Goal: Navigation & Orientation: Find specific page/section

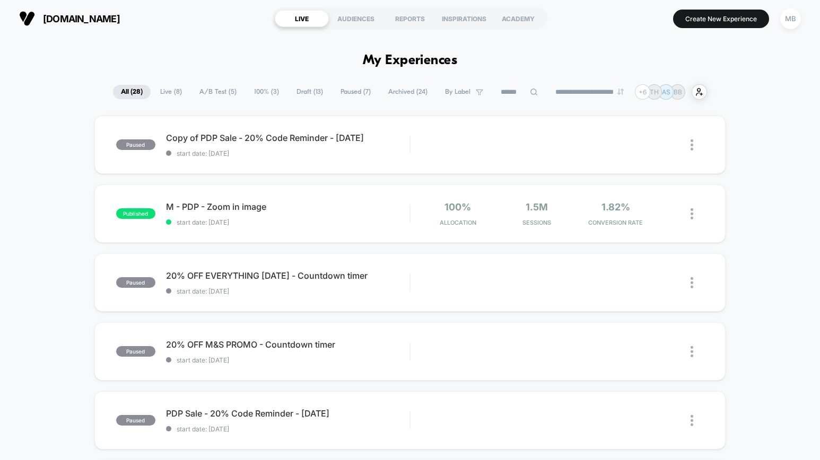
click at [349, 93] on span "Paused ( 7 )" at bounding box center [355, 92] width 46 height 14
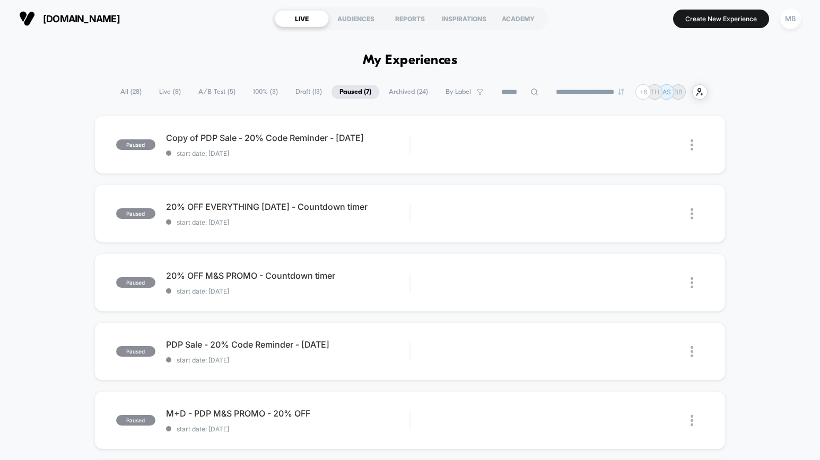
click at [164, 94] on span "Live ( 8 )" at bounding box center [170, 92] width 38 height 14
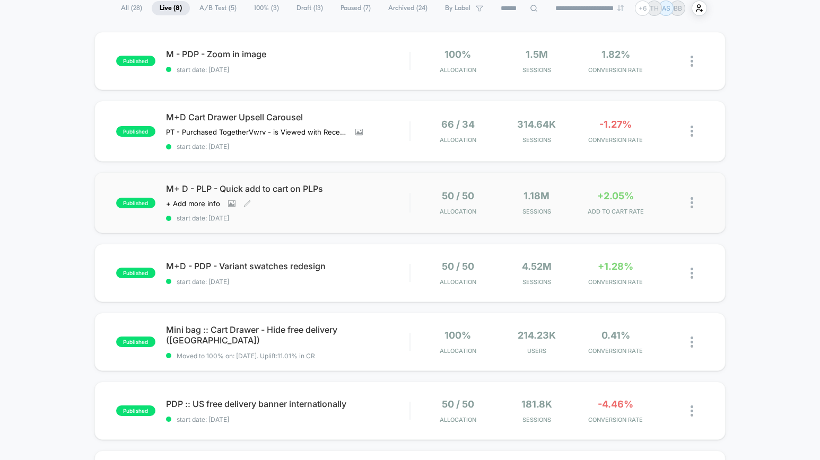
scroll to position [84, 0]
click at [631, 253] on div "published M+D - PDP - Variant swatches redesign start date: [DATE] 50 / 50 Allo…" at bounding box center [409, 272] width 631 height 58
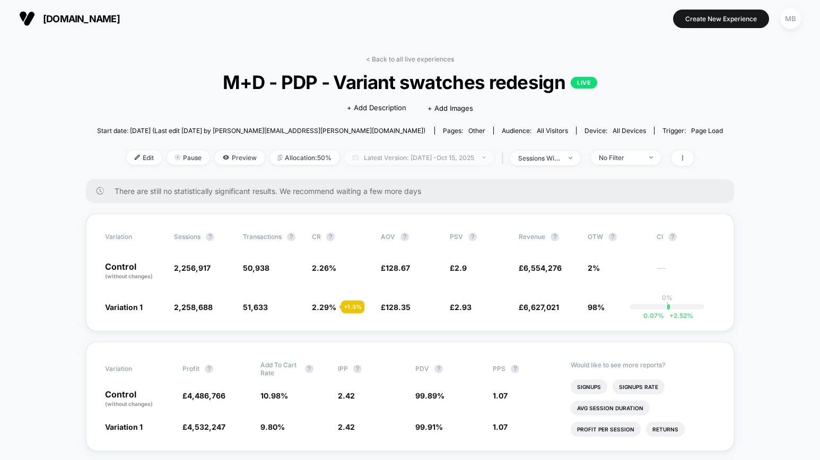
click at [463, 155] on span "Latest Version: [DATE] - [DATE]" at bounding box center [419, 158] width 149 height 14
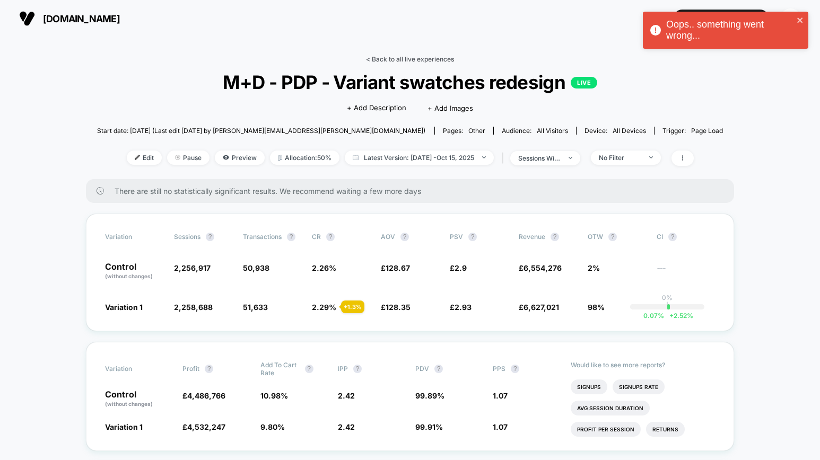
click at [406, 60] on link "< Back to all live experiences" at bounding box center [410, 59] width 88 height 8
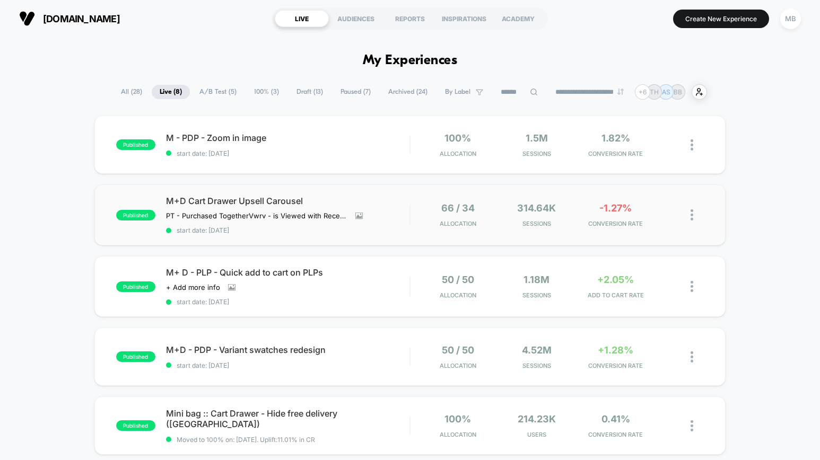
click at [447, 192] on div "published M+D Cart Drawer Upsell Carousel PT - Purchased Together Vwrv - is Vie…" at bounding box center [409, 214] width 631 height 61
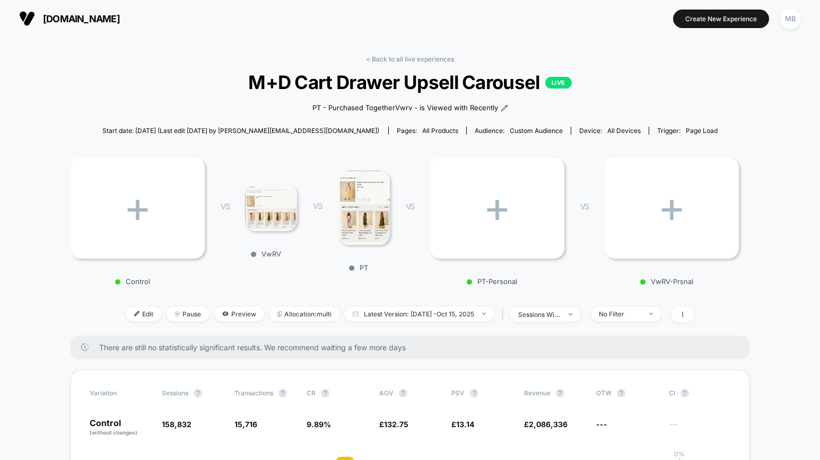
scroll to position [119, 0]
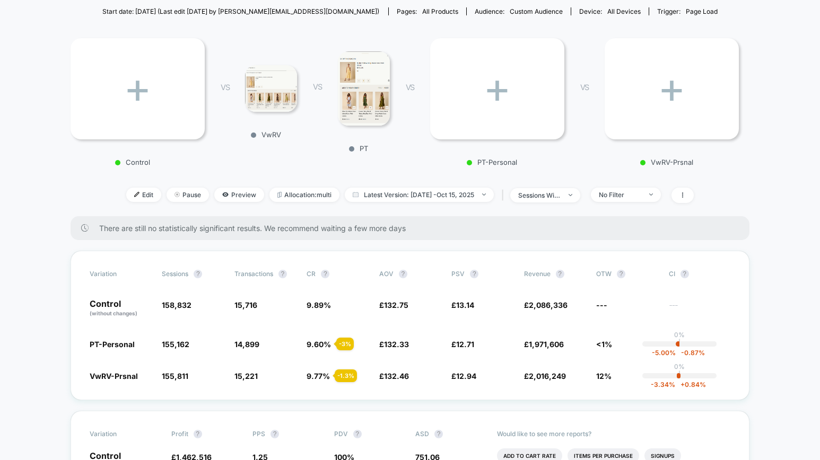
click at [273, 95] on img at bounding box center [271, 88] width 52 height 46
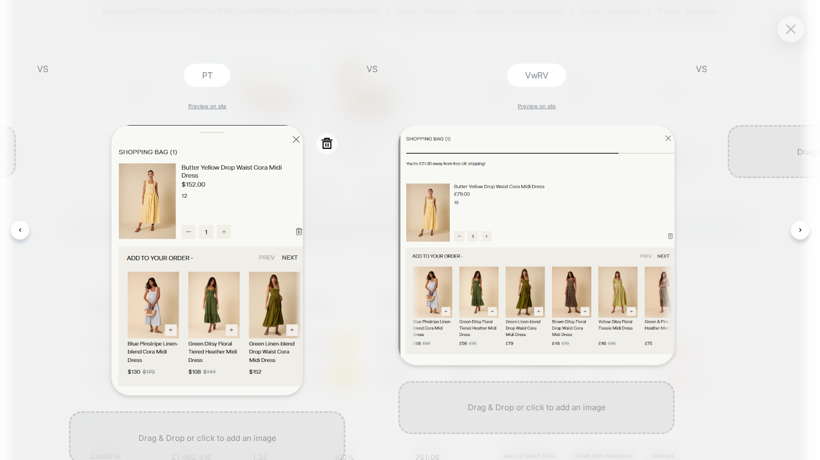
scroll to position [0, 306]
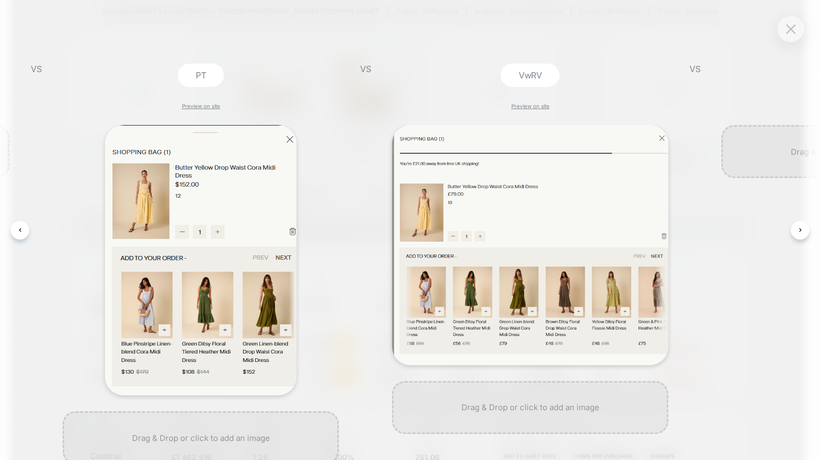
click at [797, 41] on div "Control Preview on site VS PT Preview on site VS VwRV Preview on site VS PT-Per…" at bounding box center [410, 230] width 820 height 460
click at [797, 30] on button at bounding box center [790, 29] width 16 height 16
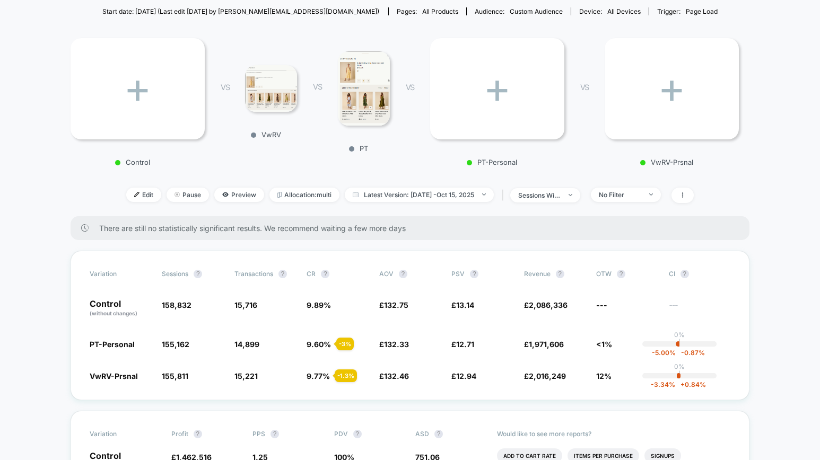
scroll to position [0, 0]
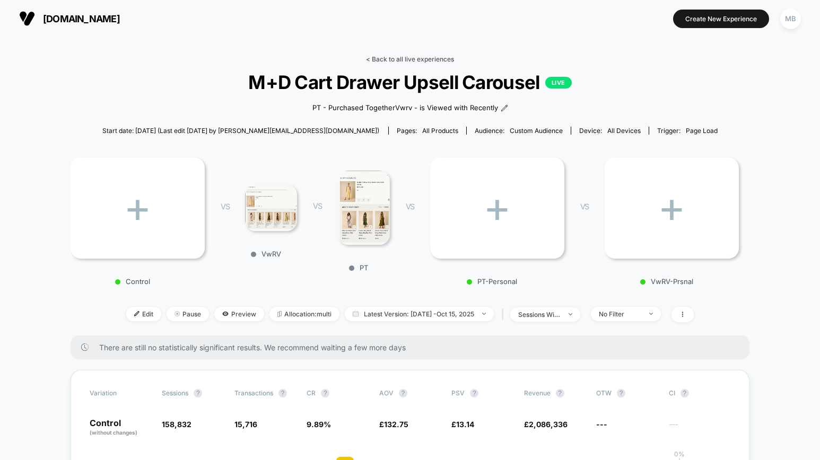
click at [411, 58] on link "< Back to all live experiences" at bounding box center [410, 59] width 88 height 8
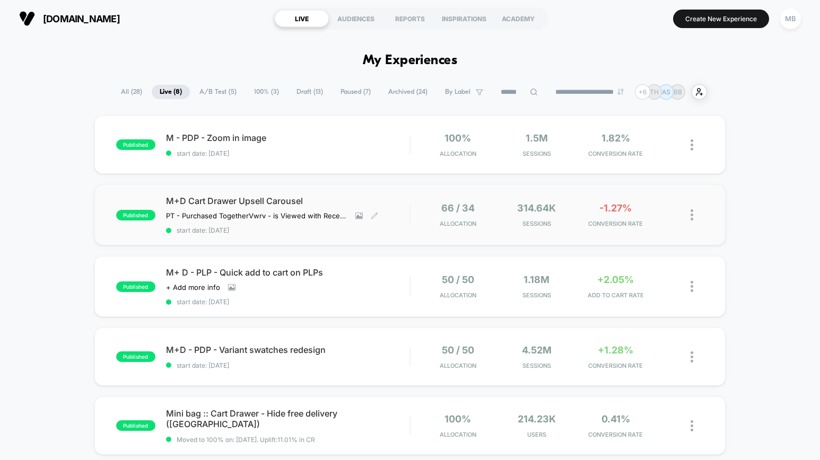
click at [257, 225] on div "M+D Cart Drawer Upsell Carousel PT - Purchased Together Vwrv - is Viewed with R…" at bounding box center [287, 215] width 243 height 39
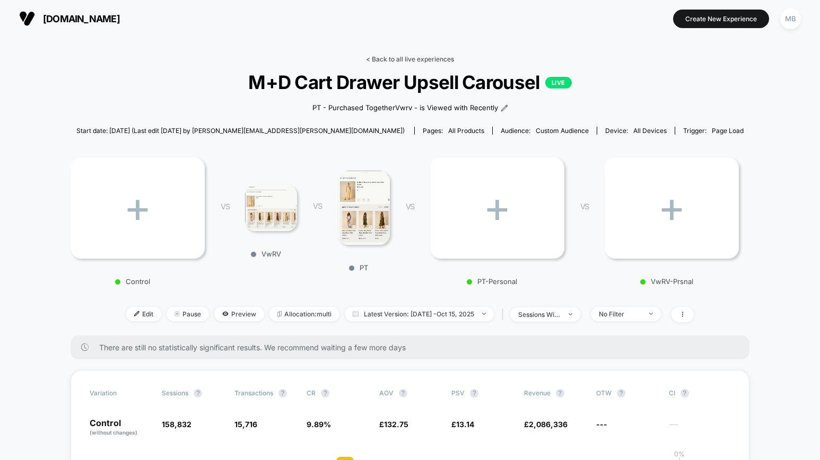
click at [421, 57] on link "< Back to all live experiences" at bounding box center [410, 59] width 88 height 8
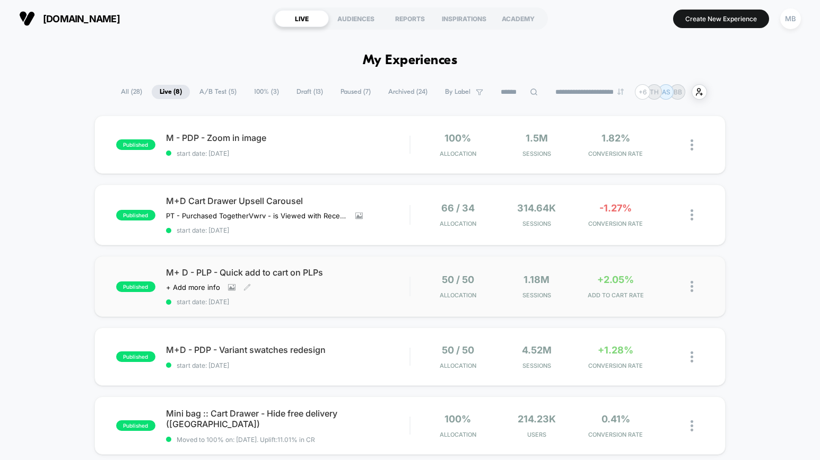
click at [390, 285] on div "M+ D - PLP - Quick add to cart on PLPs Click to view images Click to edit exper…" at bounding box center [287, 286] width 243 height 39
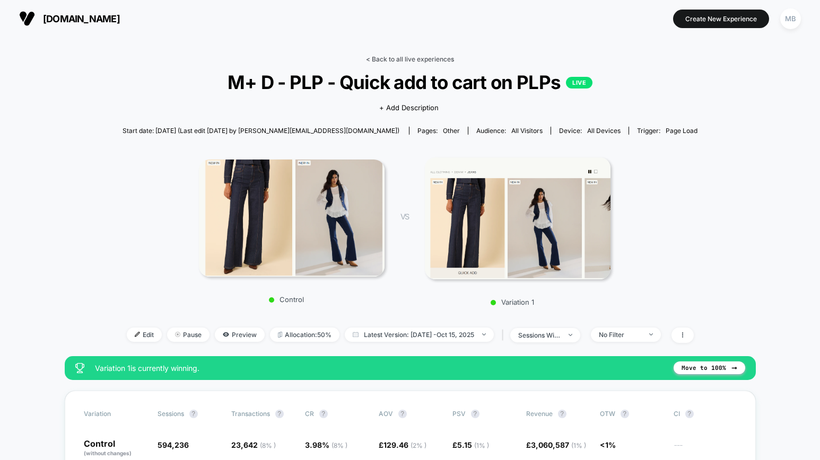
click at [420, 60] on link "< Back to all live experiences" at bounding box center [410, 59] width 88 height 8
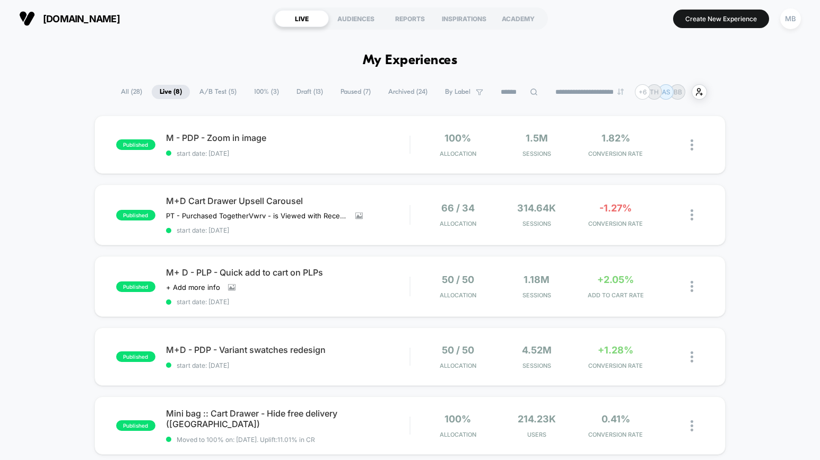
click at [351, 91] on span "Paused ( 7 )" at bounding box center [355, 92] width 46 height 14
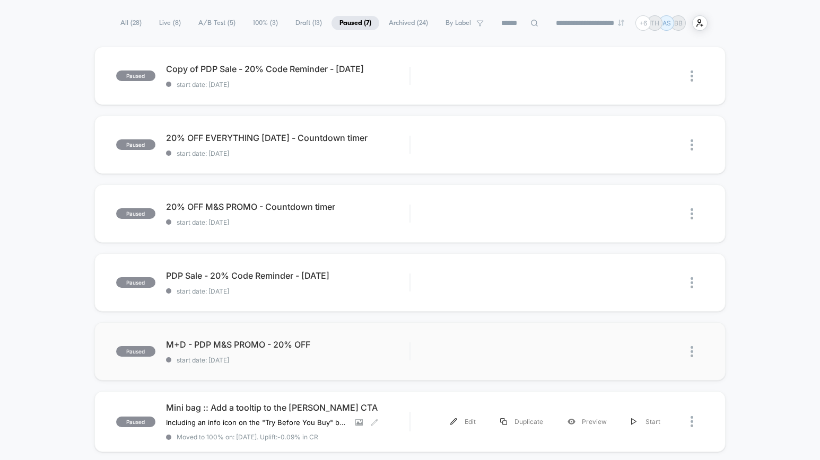
scroll to position [69, 0]
